Goal: Information Seeking & Learning: Learn about a topic

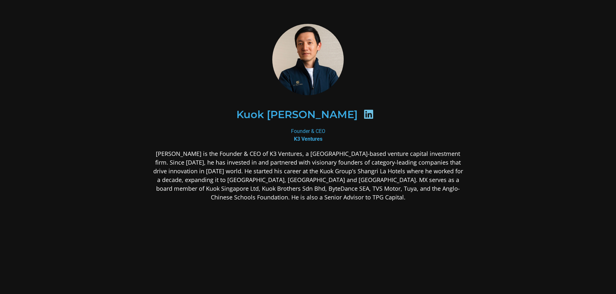
scroll to position [3, 0]
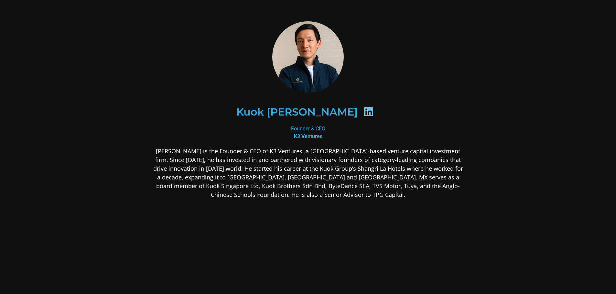
click at [376, 142] on div "Kuok [PERSON_NAME]" at bounding box center [308, 112] width 314 height 65
click at [359, 169] on p "[PERSON_NAME] is the Founder & CEO of K3 Ventures, a [GEOGRAPHIC_DATA]-based ve…" at bounding box center [308, 173] width 314 height 52
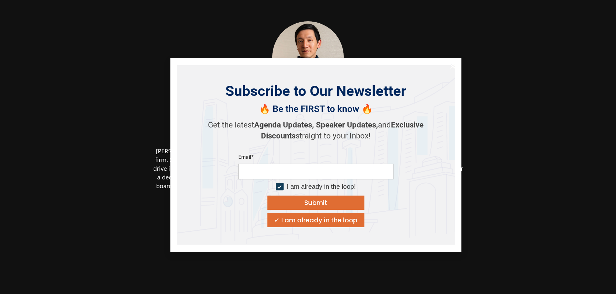
click at [450, 69] on line "Close" at bounding box center [452, 66] width 5 height 5
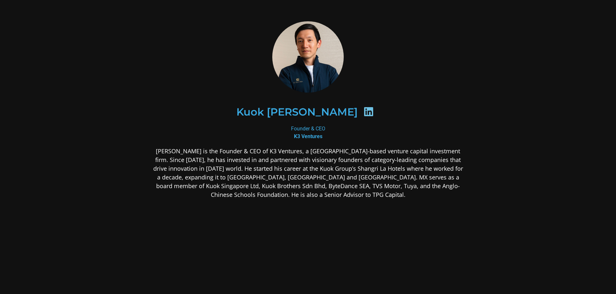
click at [179, 161] on p "[PERSON_NAME] is the Founder & CEO of K3 Ventures, a [GEOGRAPHIC_DATA]-based ve…" at bounding box center [308, 173] width 314 height 52
drag, startPoint x: 185, startPoint y: 168, endPoint x: 189, endPoint y: 168, distance: 4.5
click at [188, 168] on p "[PERSON_NAME] is the Founder & CEO of K3 Ventures, a [GEOGRAPHIC_DATA]-based ve…" at bounding box center [308, 173] width 314 height 52
click at [189, 168] on p "[PERSON_NAME] is the Founder & CEO of K3 Ventures, a [GEOGRAPHIC_DATA]-based ve…" at bounding box center [308, 173] width 314 height 52
drag, startPoint x: 305, startPoint y: 195, endPoint x: 337, endPoint y: 195, distance: 31.3
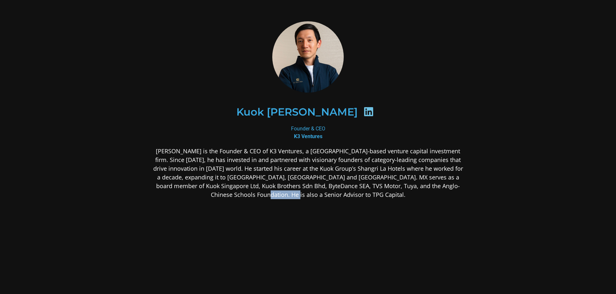
click at [337, 195] on p "[PERSON_NAME] is the Founder & CEO of K3 Ventures, a [GEOGRAPHIC_DATA]-based ve…" at bounding box center [308, 173] width 314 height 52
click at [249, 164] on p "[PERSON_NAME] is the Founder & CEO of K3 Ventures, a [GEOGRAPHIC_DATA]-based ve…" at bounding box center [308, 173] width 314 height 52
drag, startPoint x: 252, startPoint y: 112, endPoint x: 343, endPoint y: 111, distance: 90.5
click at [343, 111] on h2 "Kuok [PERSON_NAME]" at bounding box center [296, 112] width 121 height 10
